Goal: Information Seeking & Learning: Compare options

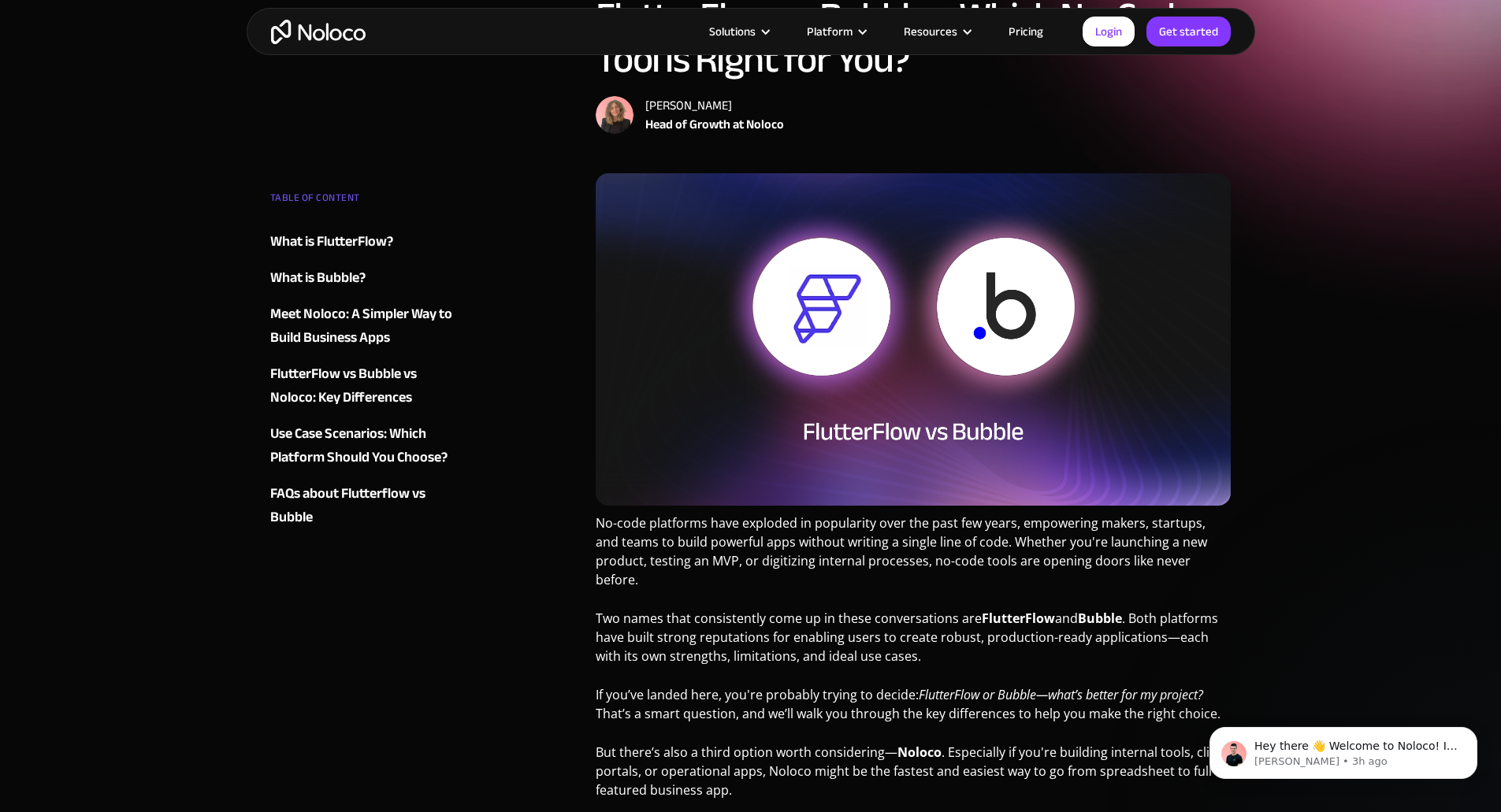
scroll to position [315, 0]
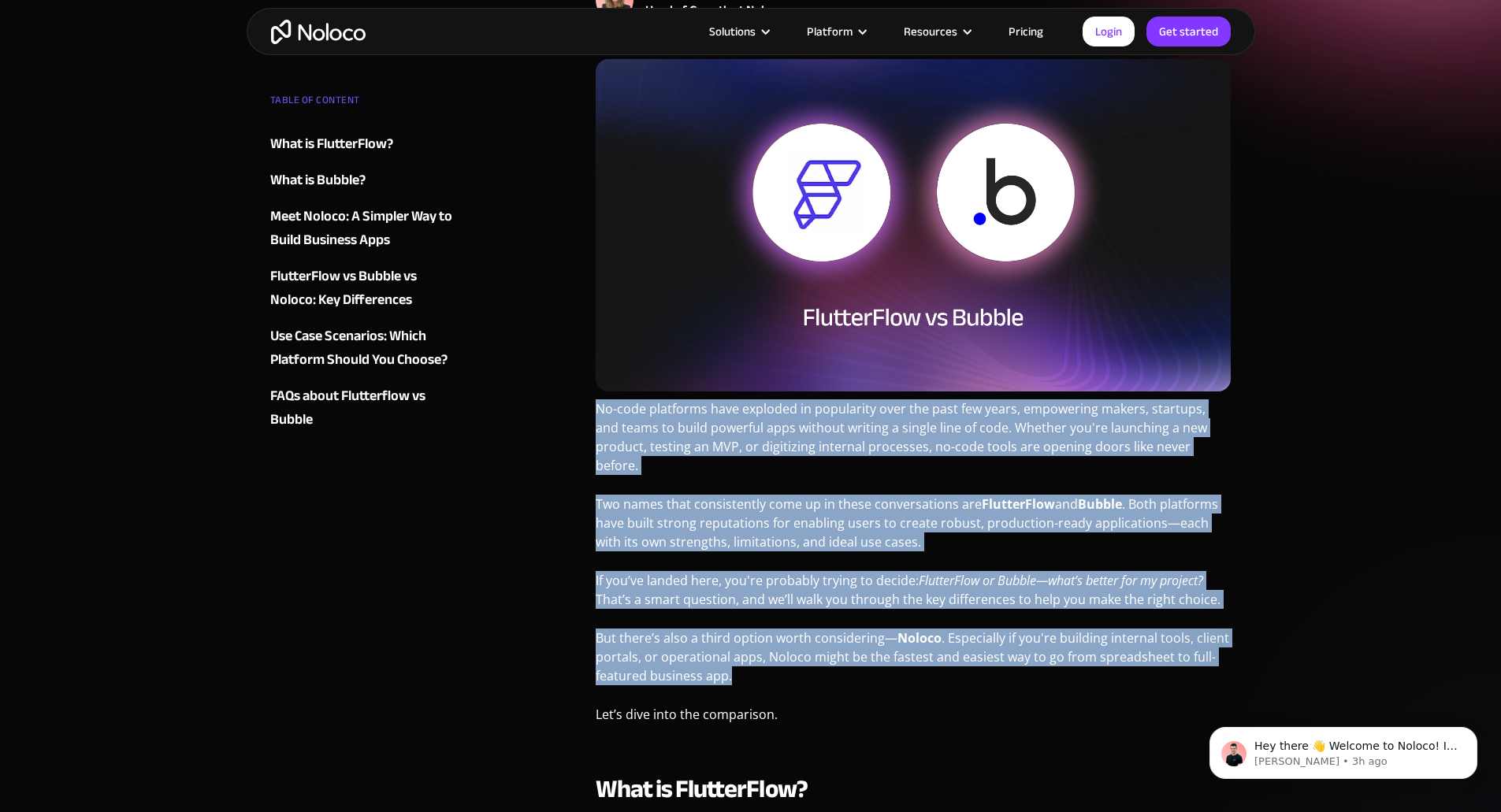
drag, startPoint x: 697, startPoint y: 435, endPoint x: 987, endPoint y: 672, distance: 374.5
click at [890, 706] on p "Let’s dive into the comparison." at bounding box center [914, 721] width 636 height 31
copy div "Lo-ipsu dolorsita cons adipisci el seddoeiusm temp inc utla etd magna, aliquaen…"
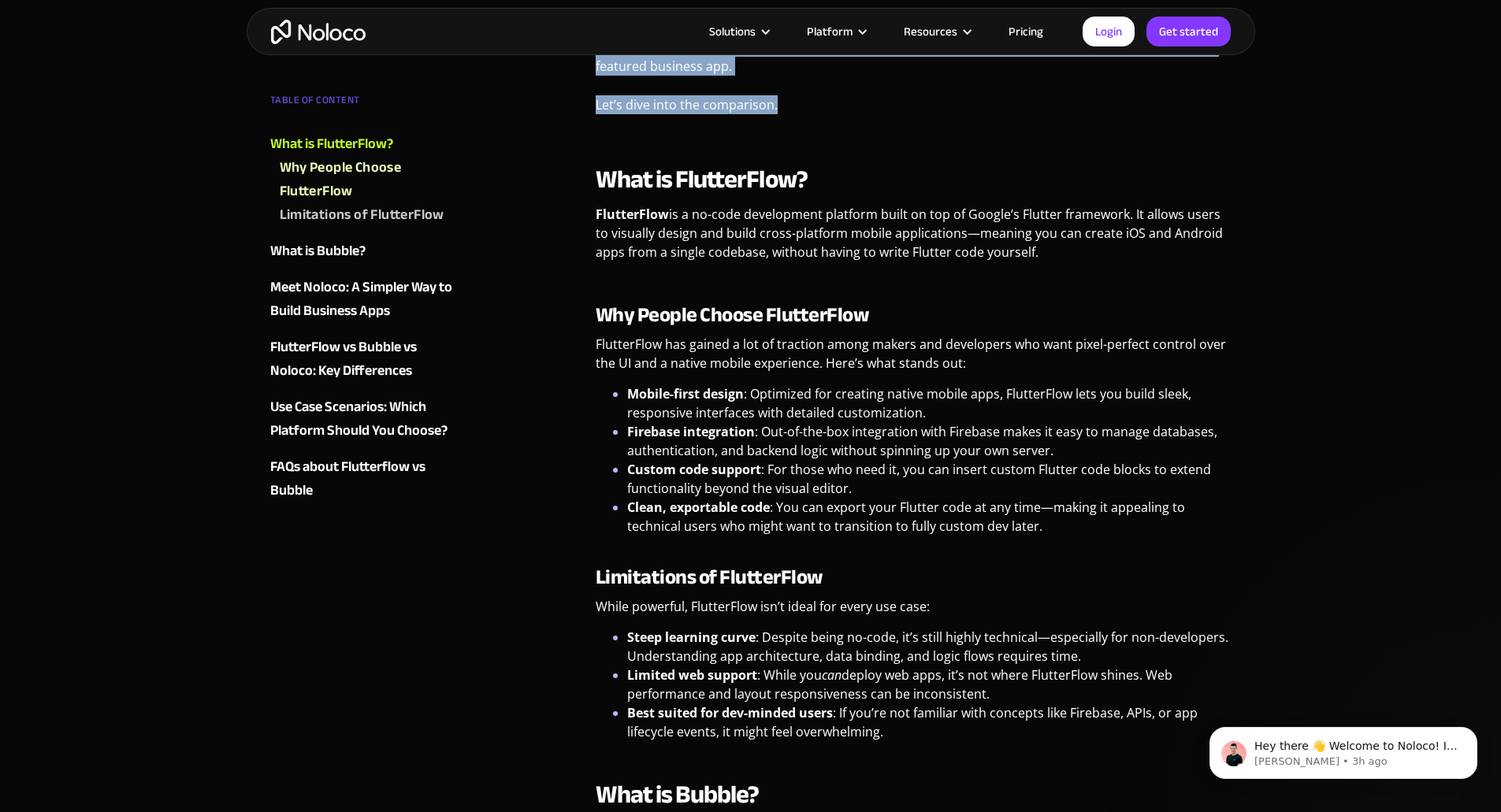
scroll to position [946, 0]
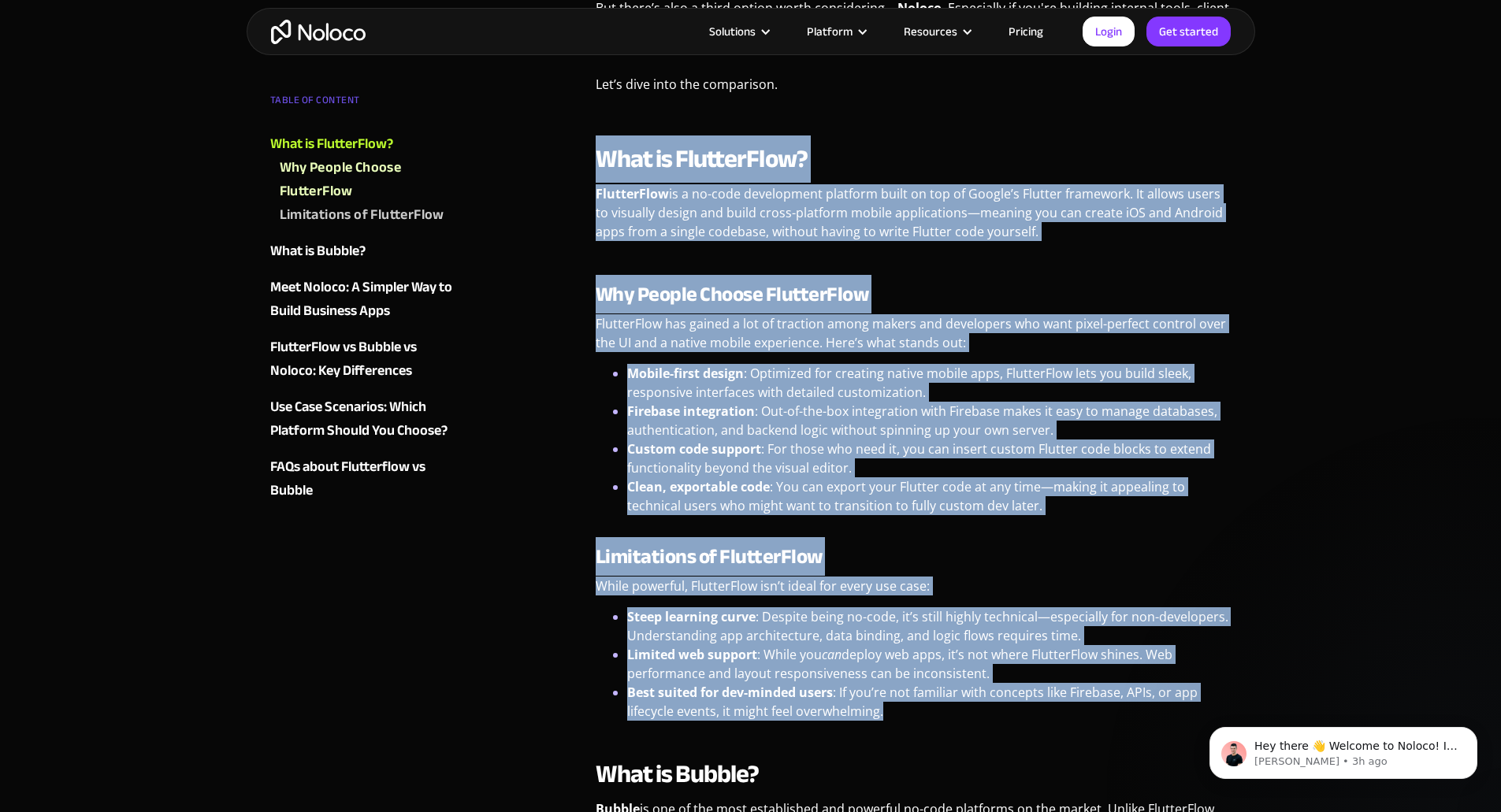
drag, startPoint x: 599, startPoint y: 136, endPoint x: 1097, endPoint y: 695, distance: 748.7
click at [1097, 695] on div "What is FlutterFlow? FlutterFlow is a no-code development platform built on top…" at bounding box center [914, 432] width 636 height 578
copy div "Lore ip DolorsiTame? ConsectEtur ad e se-doei temporincid utlabore etdol ma ali…"
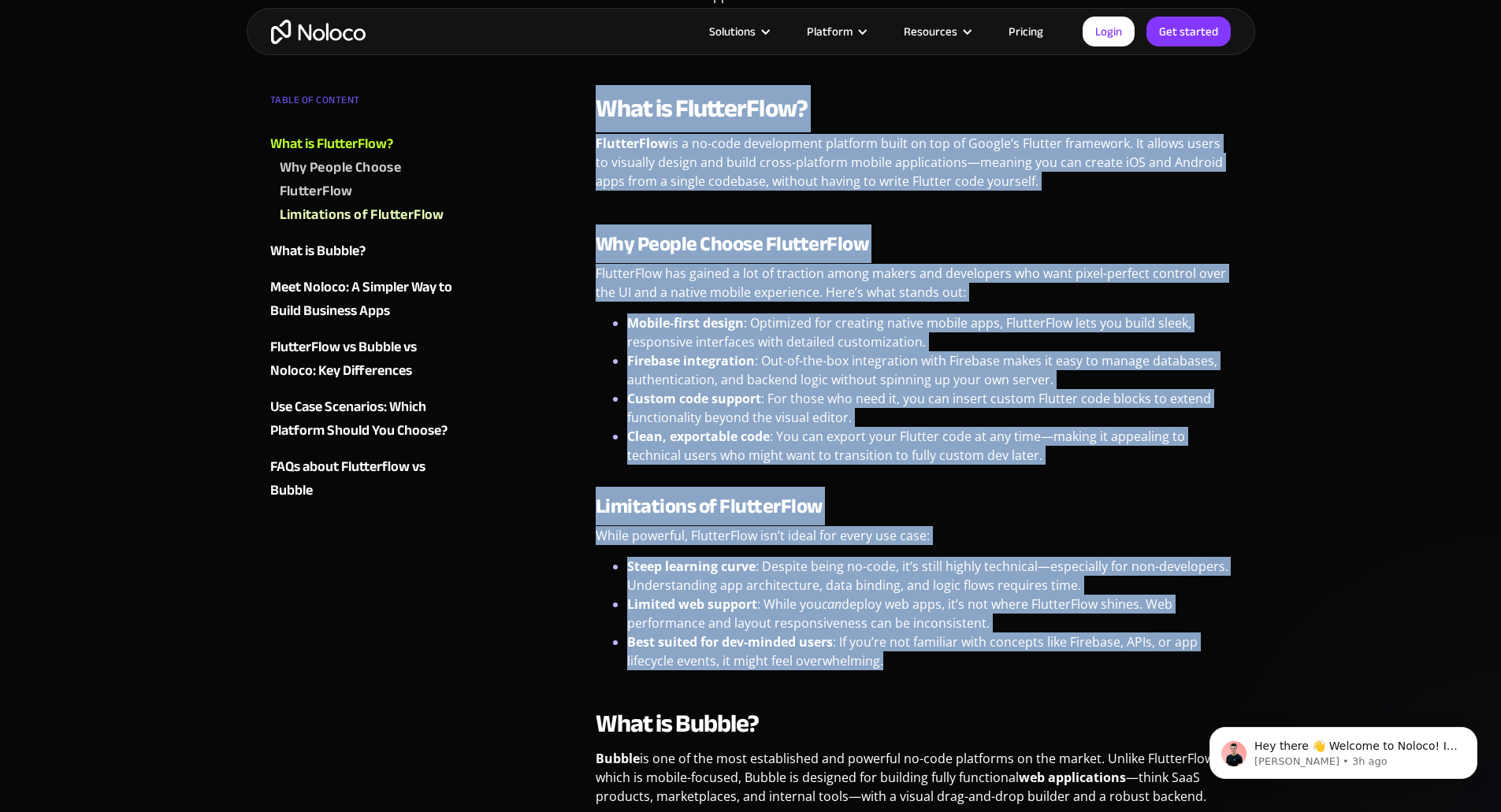
scroll to position [1340, 0]
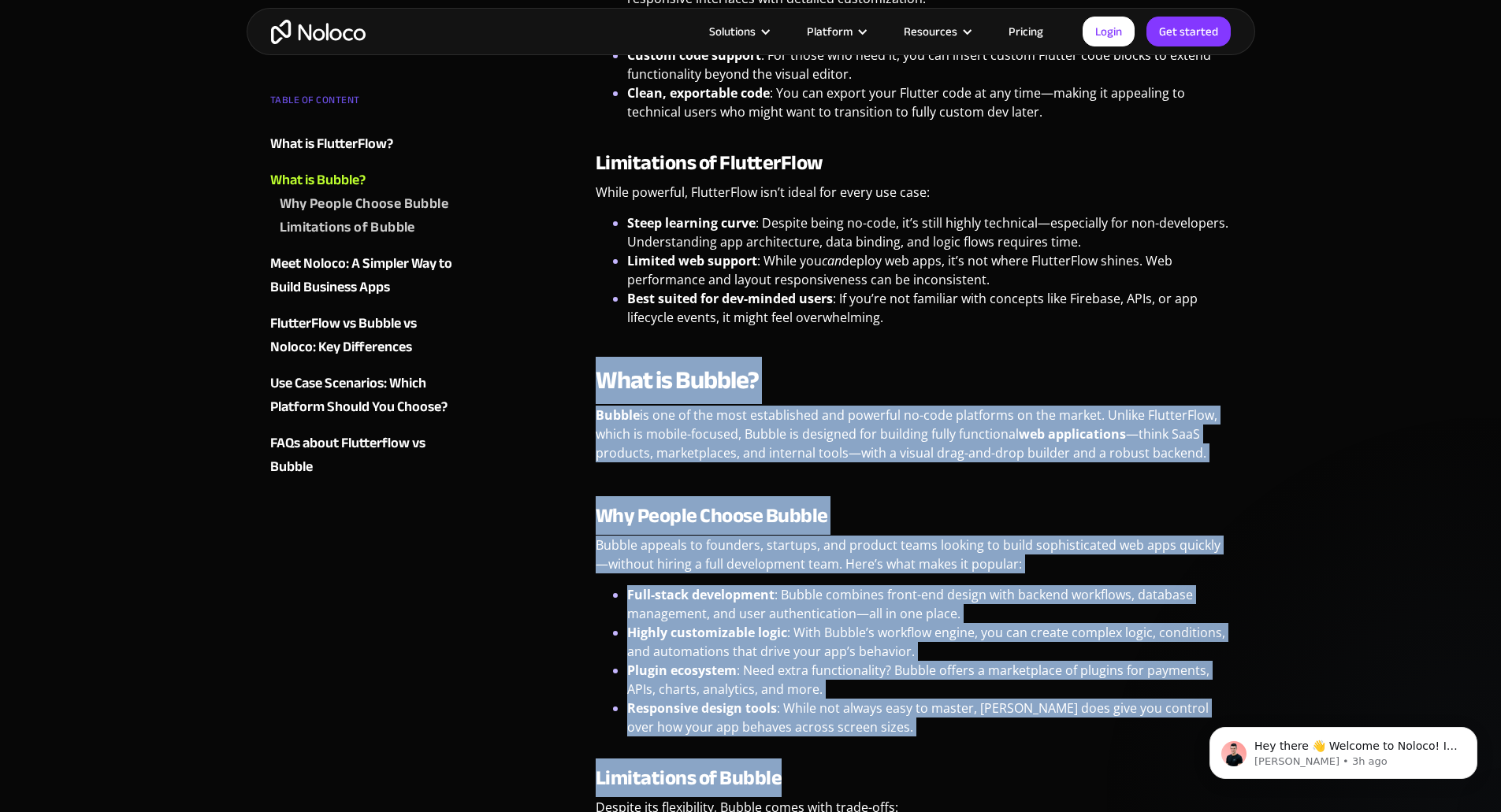
drag, startPoint x: 599, startPoint y: 360, endPoint x: 957, endPoint y: 729, distance: 514.1
click at [957, 729] on div "What is Bubble? Bubble is one of the most established and powerful no-code plat…" at bounding box center [914, 672] width 636 height 615
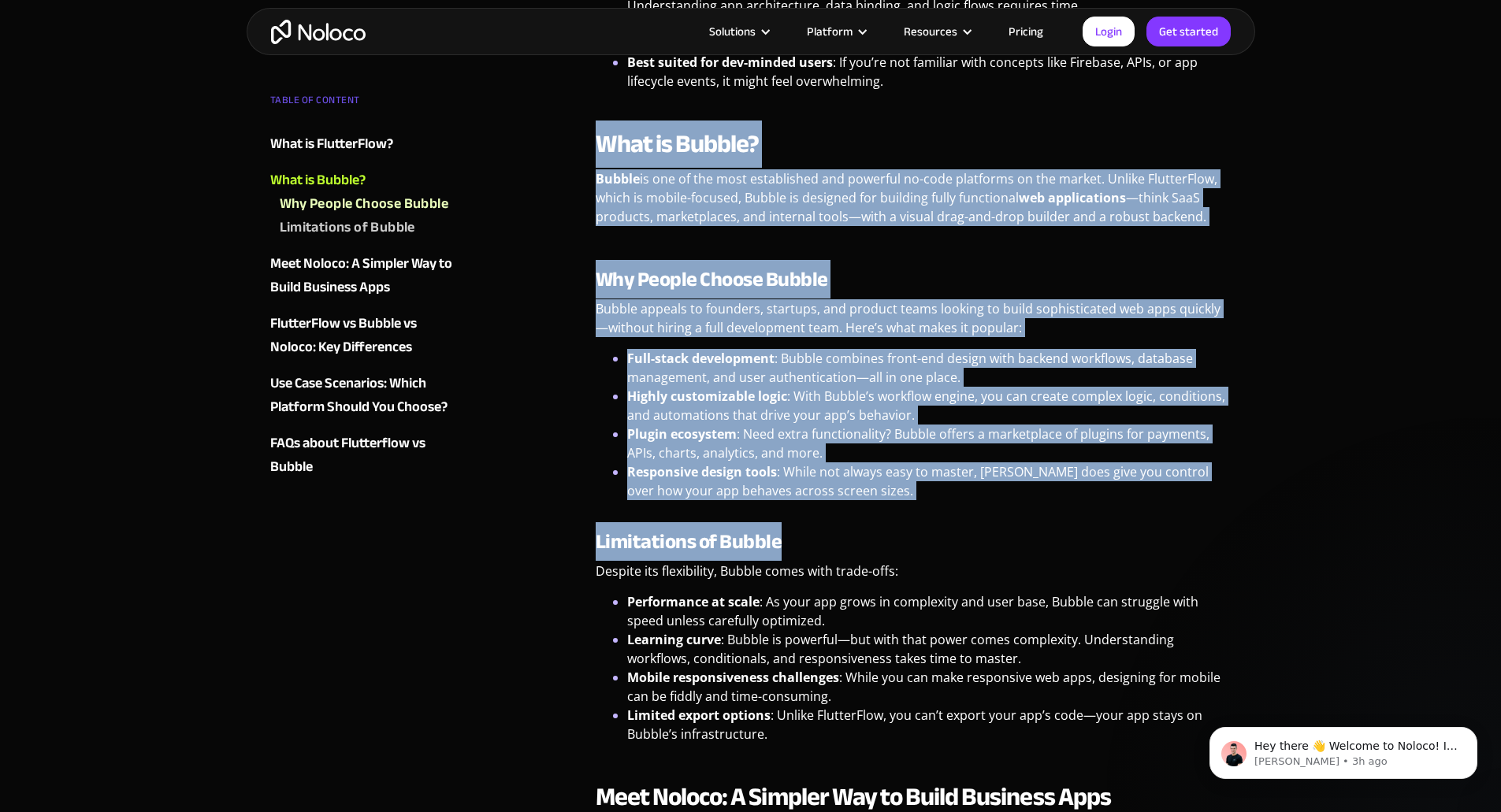
scroll to position [1734, 0]
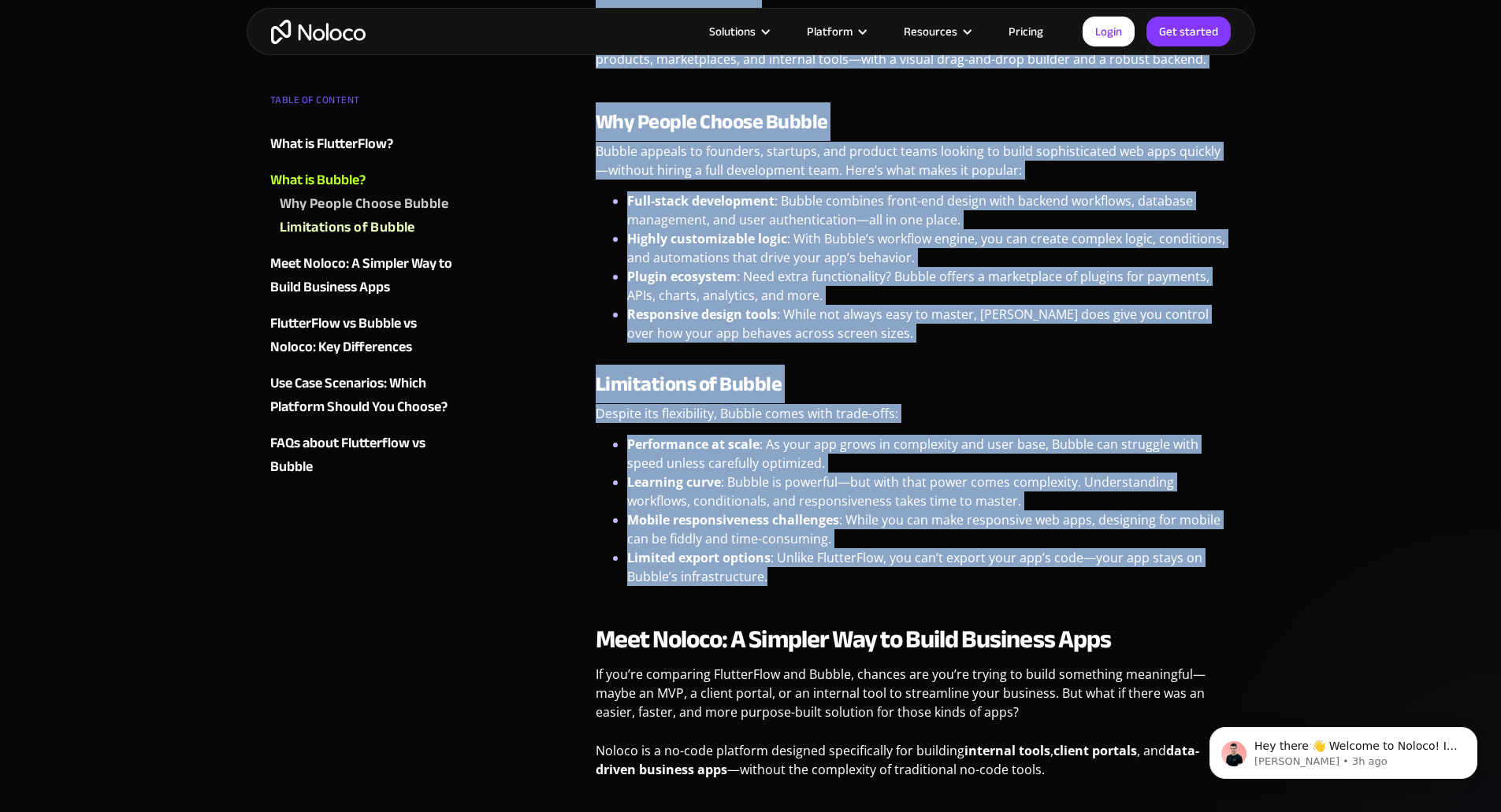
click at [792, 556] on li "Limited export options : Unlike FlutterFlow, you can’t export your app’s code—y…" at bounding box center [930, 567] width 604 height 37
copy div "Lore ip Dolors? Ametco ad eli se doe temp incididuntu lab etdolore ma-aliq enim…"
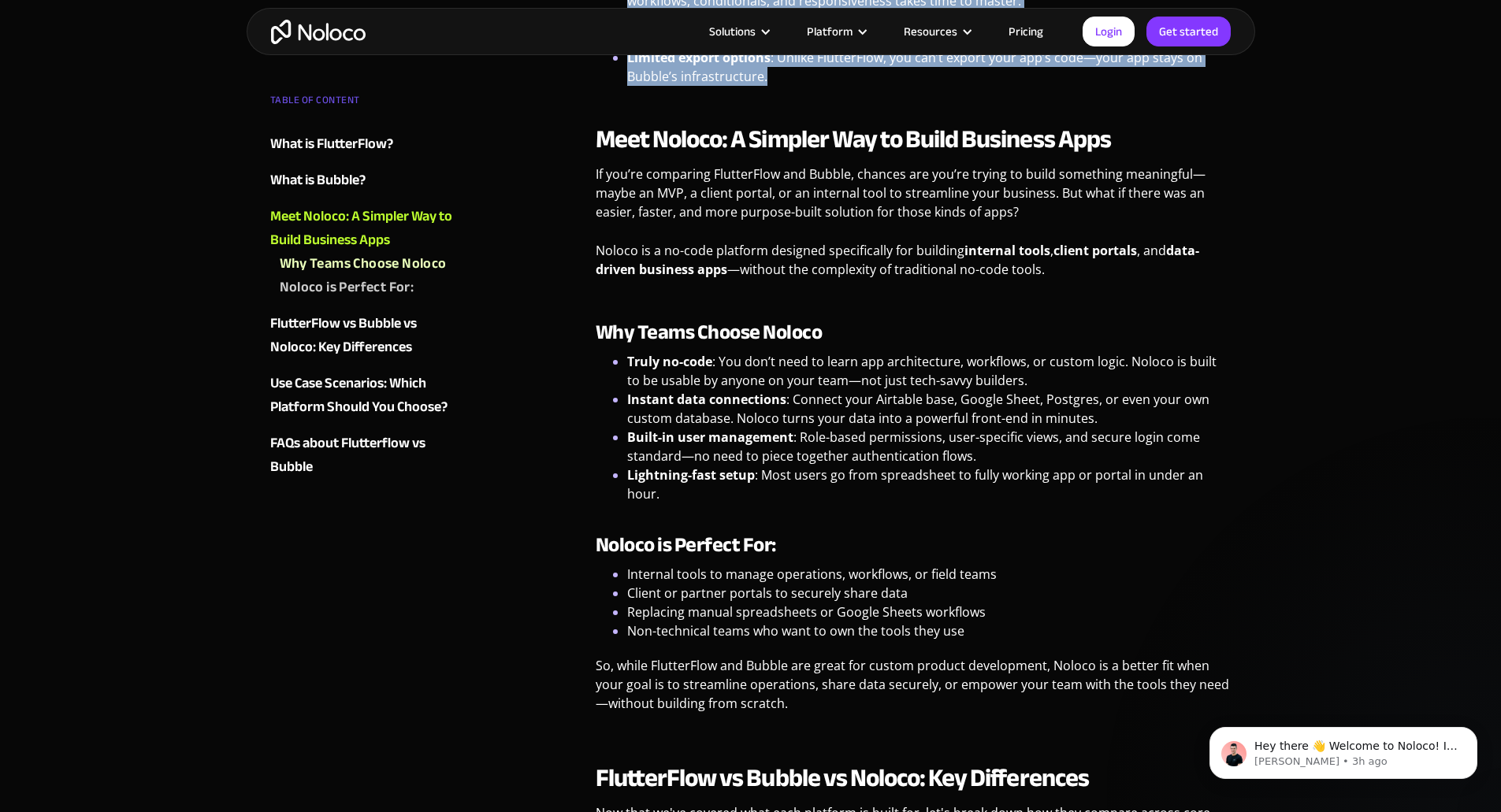
scroll to position [2206, 0]
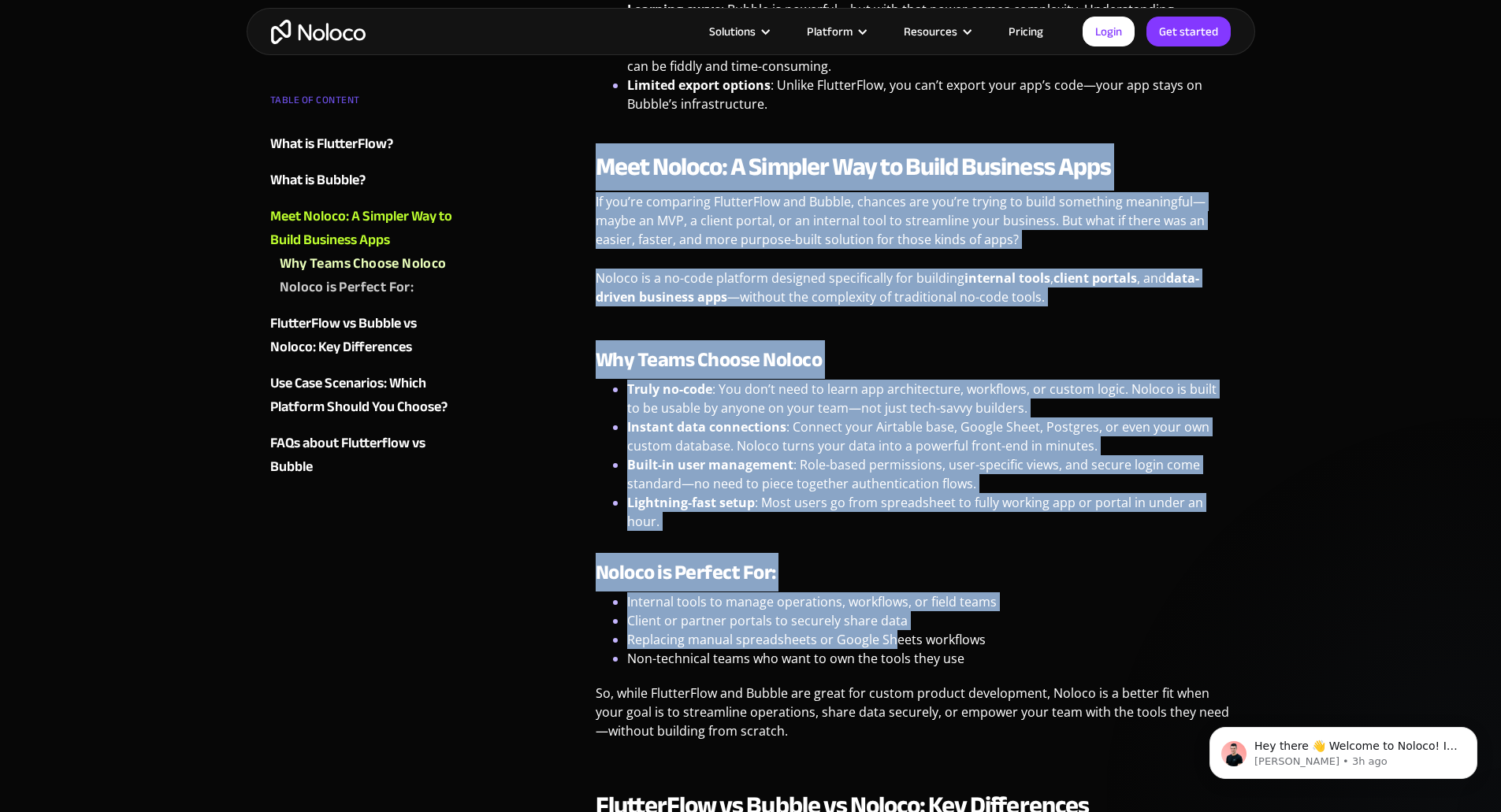
drag, startPoint x: 599, startPoint y: 145, endPoint x: 896, endPoint y: 599, distance: 542.5
click at [896, 599] on div "Meet Noloco: A Simpler Way to Build Business Apps If you’re comparing FlutterFl…" at bounding box center [914, 452] width 636 height 601
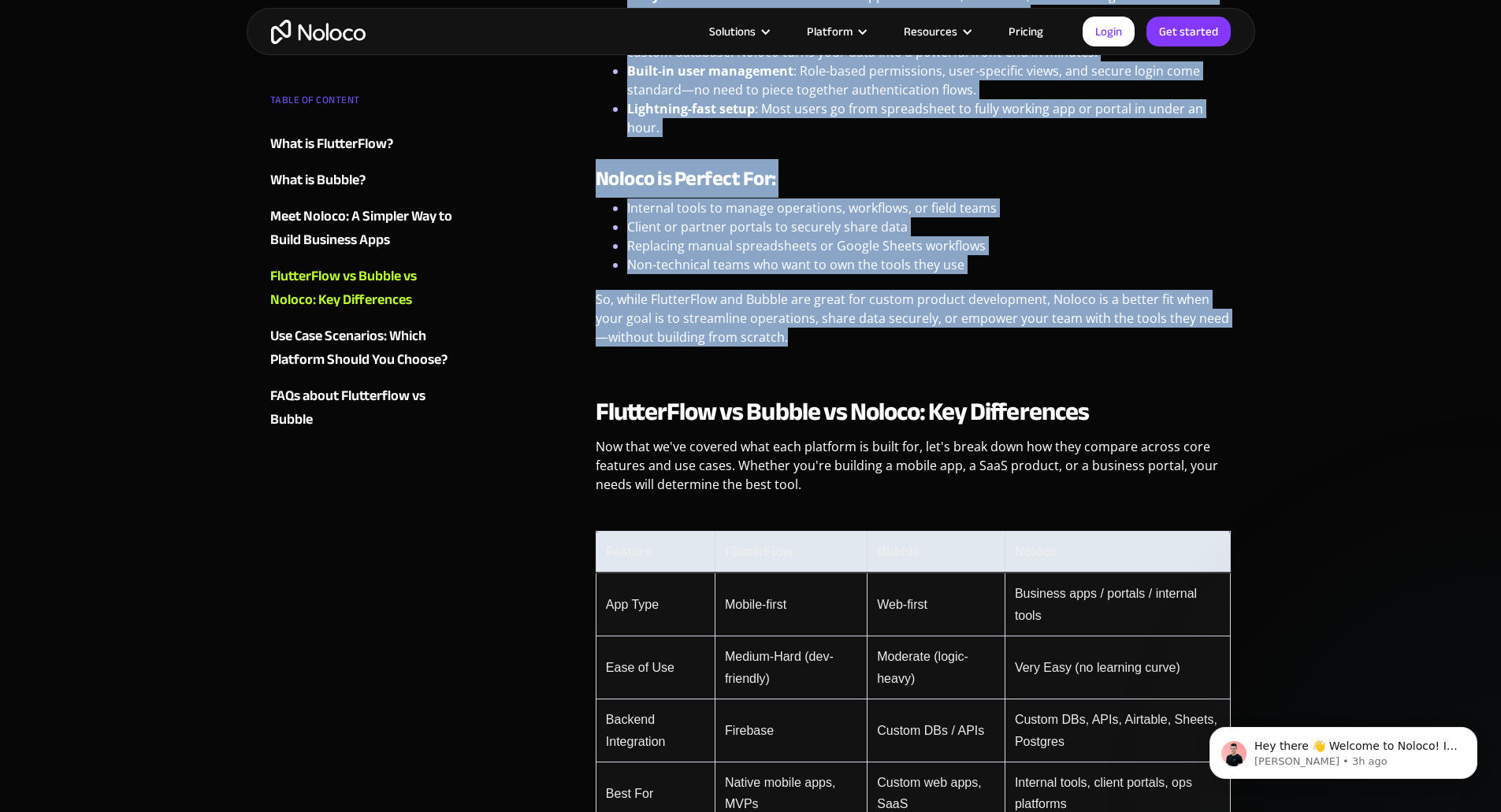
click at [865, 296] on p "So, while FlutterFlow and Bubble are great for custom product development, Nolo…" at bounding box center [914, 324] width 636 height 69
copy div "Lore Ipsumd: S Ametcon Adi el Seddo Eiusmodt Inci Ut lab’et doloremag AliquaeNi…"
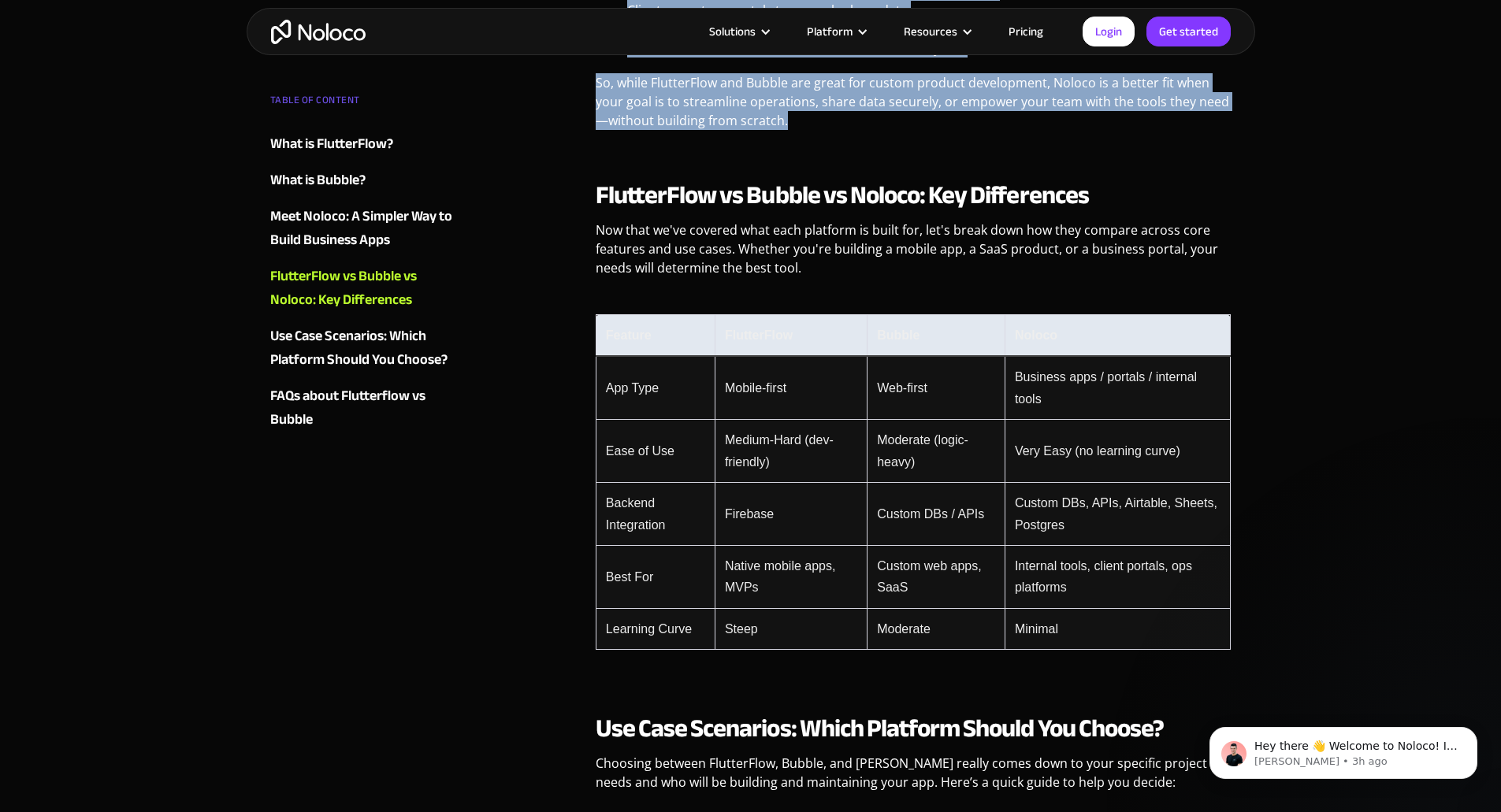
scroll to position [2837, 0]
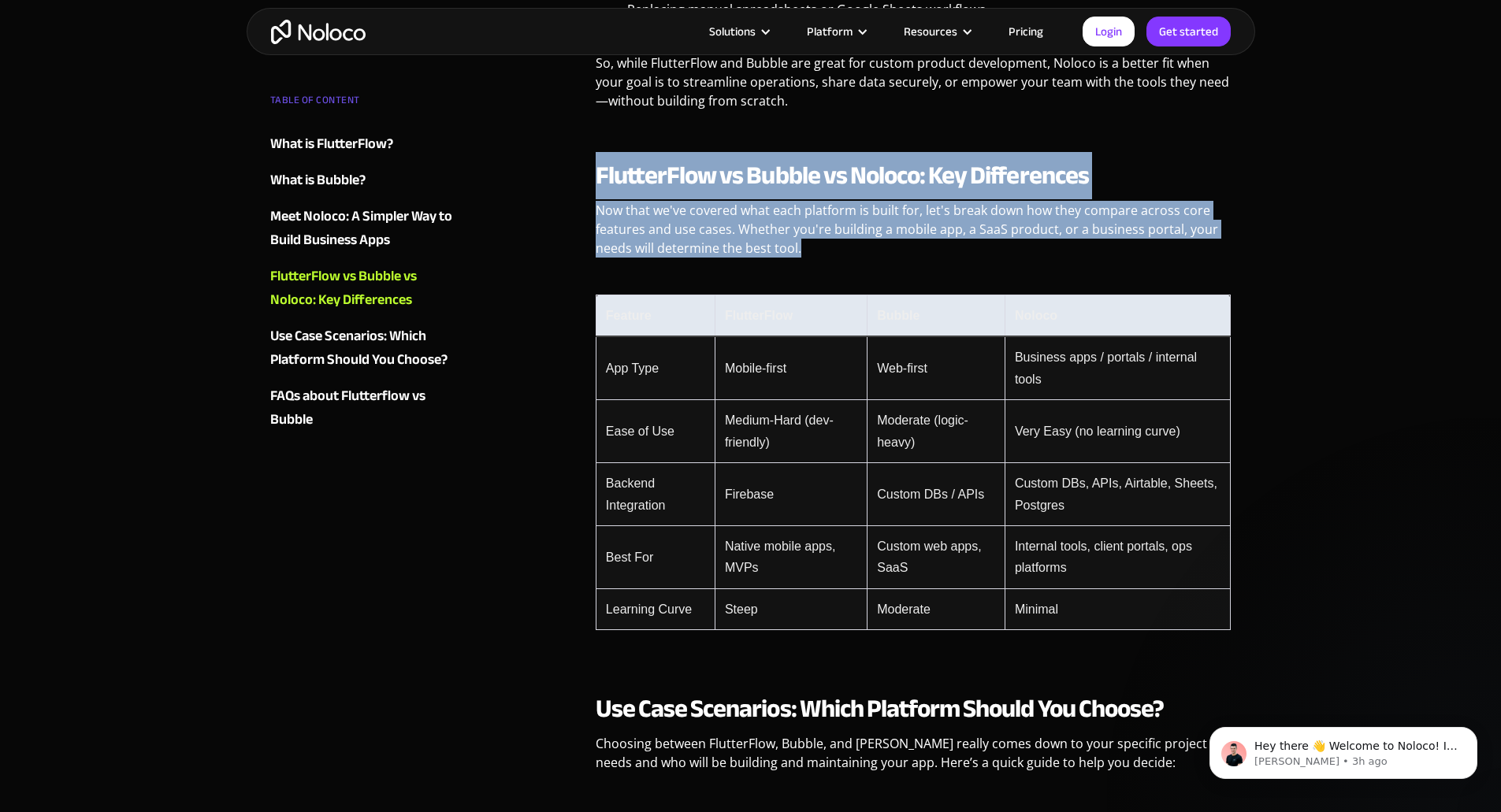
drag, startPoint x: 593, startPoint y: 140, endPoint x: 1236, endPoint y: 584, distance: 781.4
click at [1236, 584] on div "No-code platforms have exploded in popularity over the past few years, empoweri…" at bounding box center [914, 205] width 652 height 5335
copy div "FlutterFlow vs Bubble vs Noloco: Key Differences Now that we've covered what ea…"
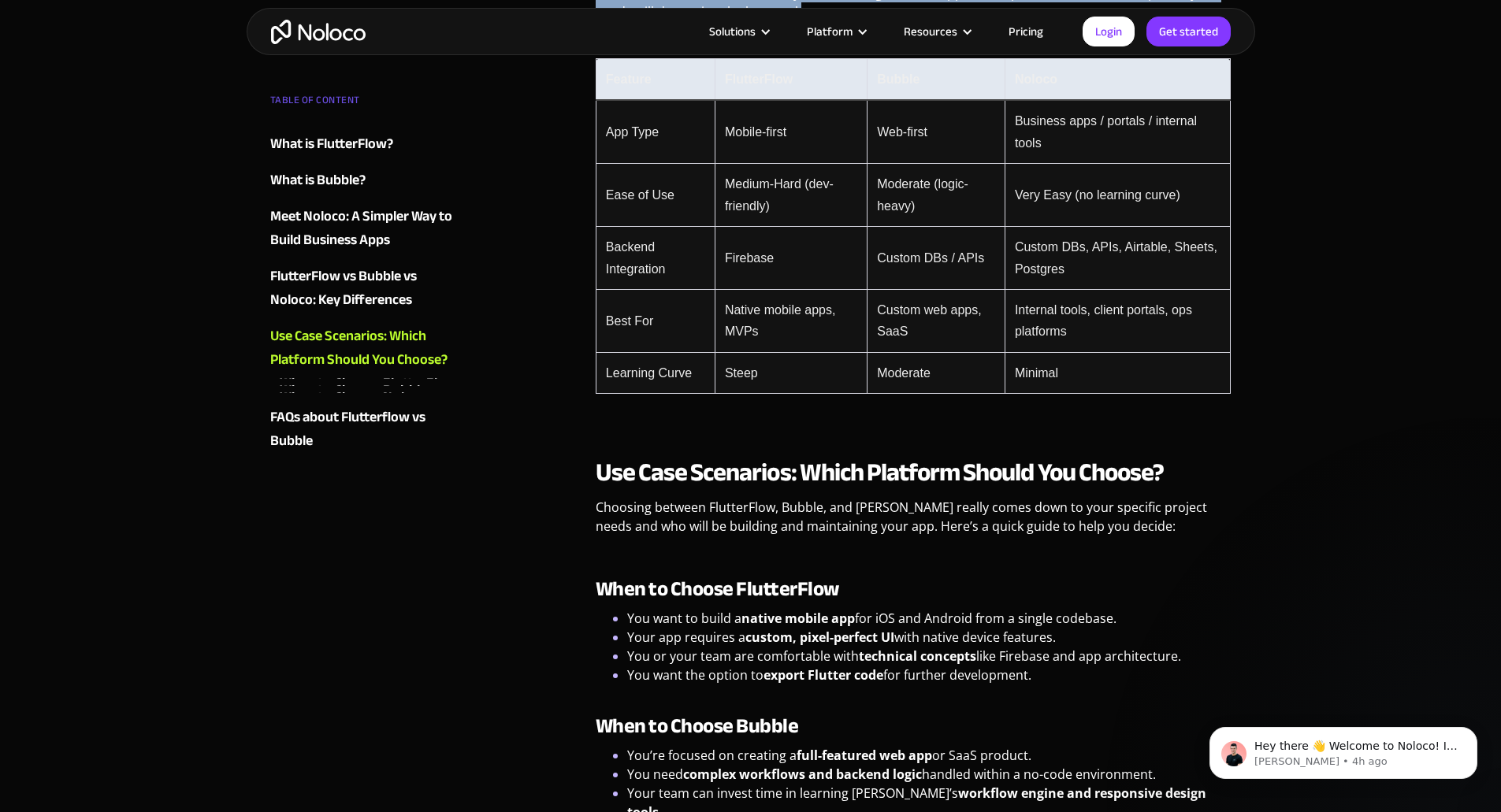
scroll to position [3230, 0]
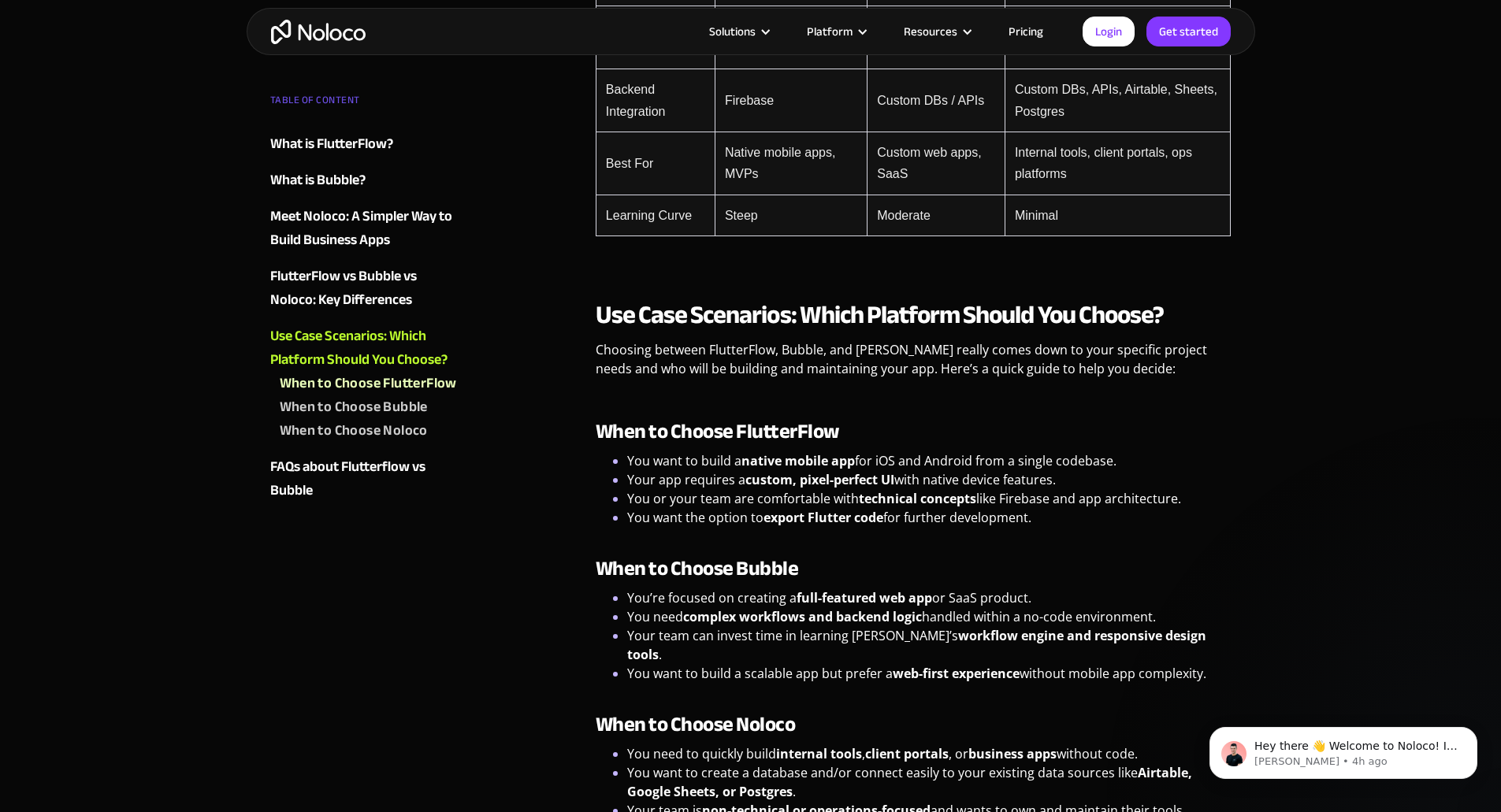
click at [633, 340] on p "Choosing between FlutterFlow, Bubble, and [PERSON_NAME] really comes down to yo…" at bounding box center [914, 365] width 636 height 49
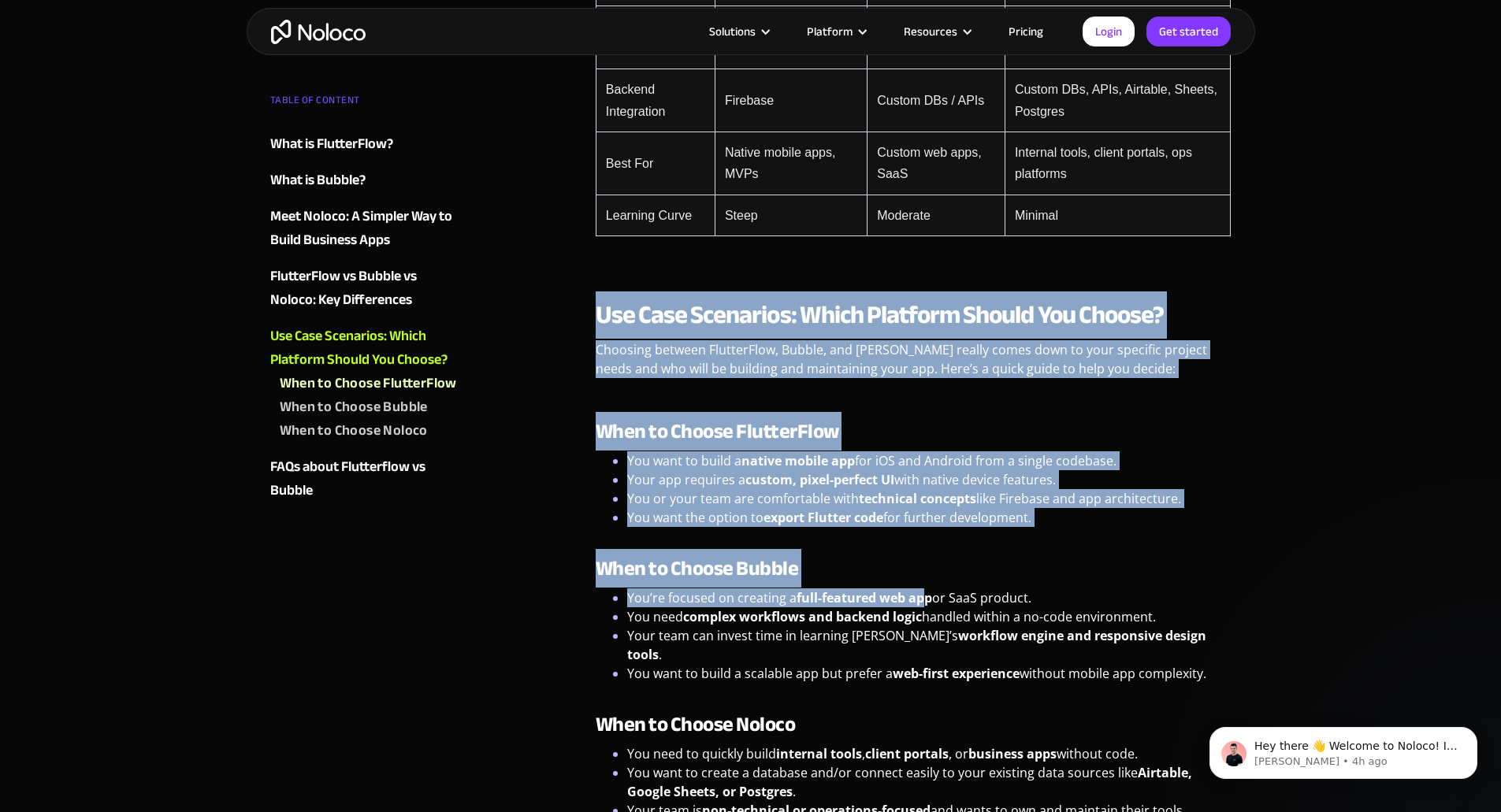
drag, startPoint x: 599, startPoint y: 280, endPoint x: 928, endPoint y: 560, distance: 432.0
click at [928, 560] on div "Use Case Scenarios: Which Platform Should You Choose? Choosing between FlutterF…" at bounding box center [914, 659] width 636 height 719
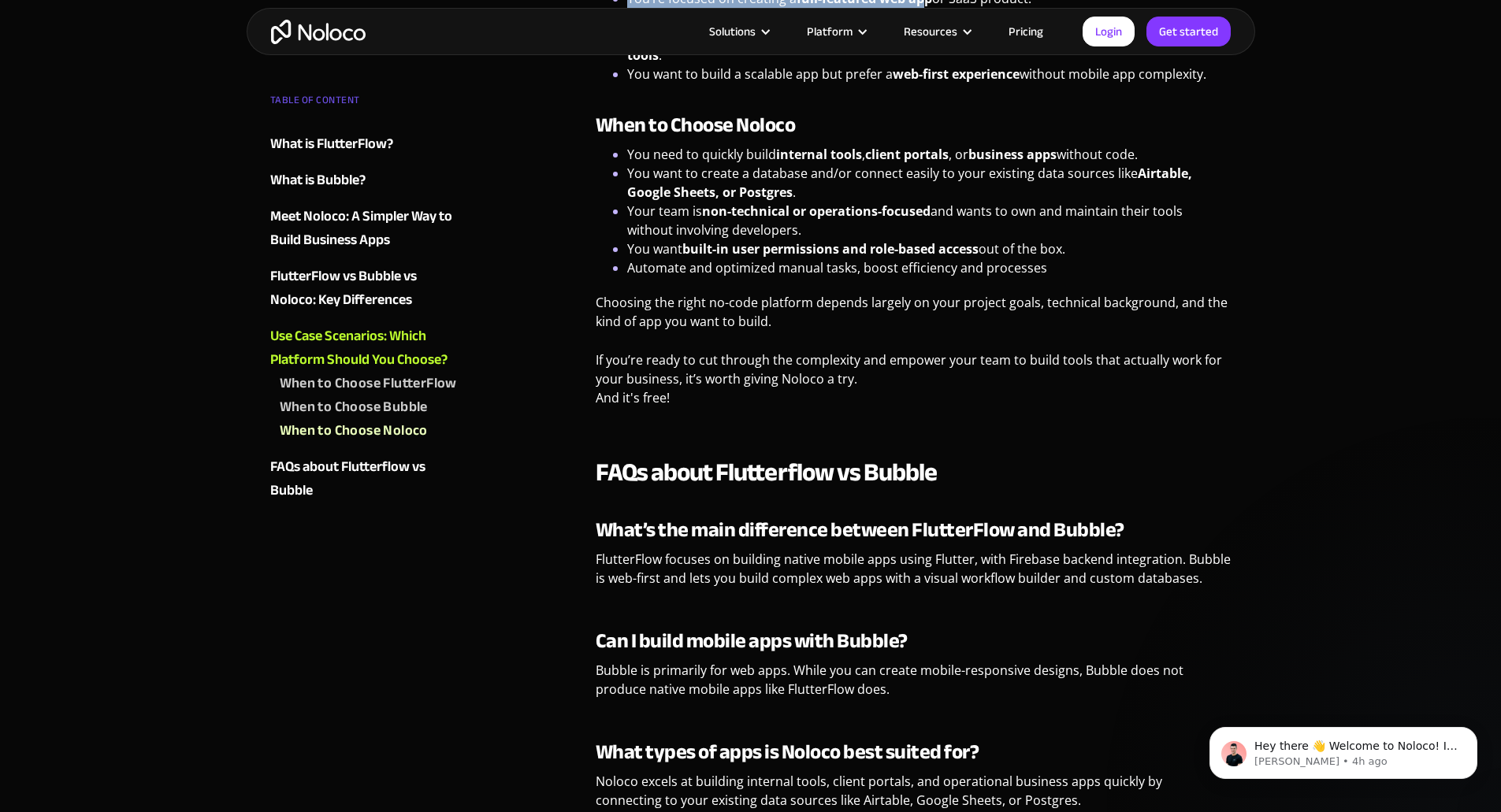
scroll to position [3861, 0]
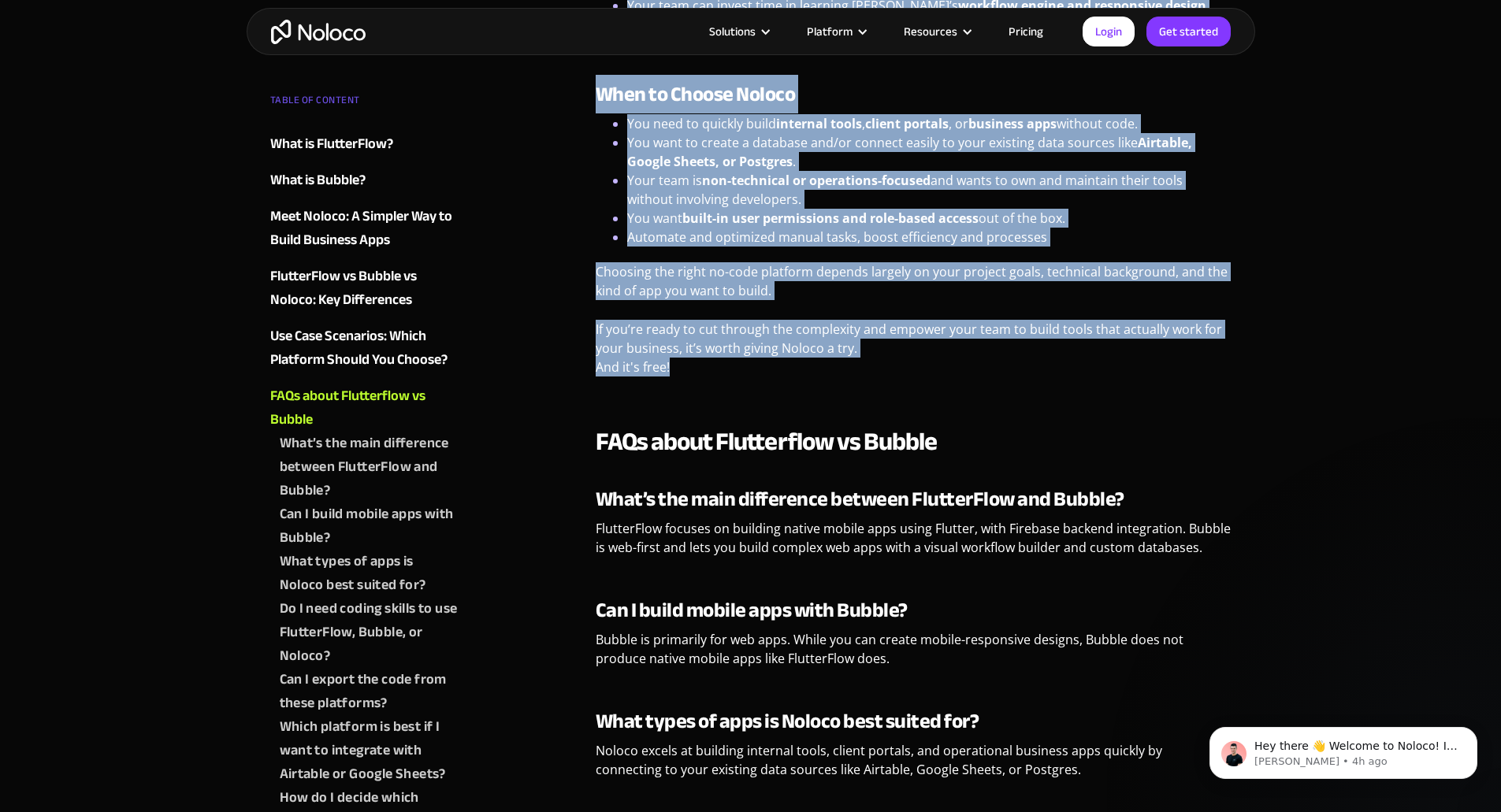
click at [753, 320] on p "If you’re ready to cut through the complexity and empower your team to build to…" at bounding box center [914, 354] width 636 height 69
copy div "Lor Ipsu Dolorsita: Conse Adipisci Elitse Doe Tempor? Incididu utlabor EtdolorE…"
